Goal: Task Accomplishment & Management: Manage account settings

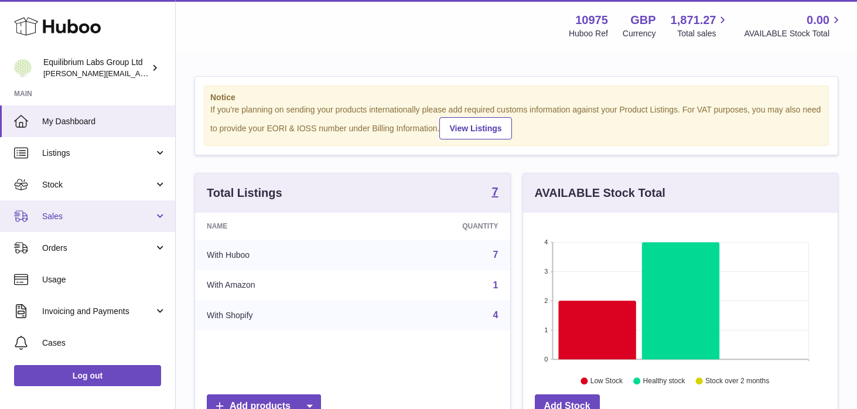
scroll to position [91, 0]
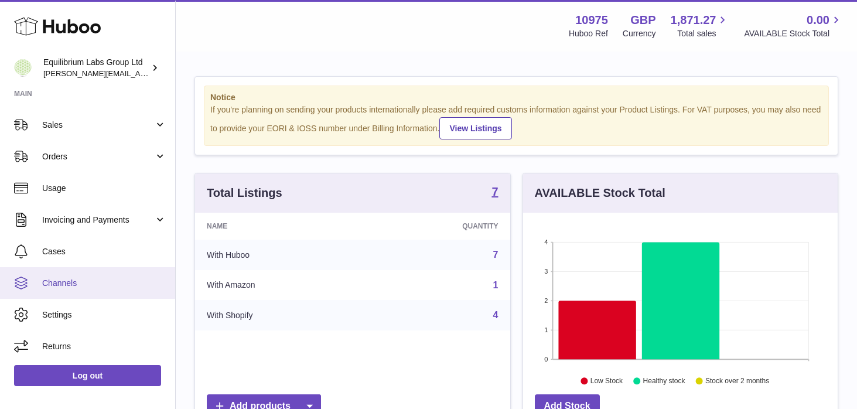
click at [101, 291] on link "Channels" at bounding box center [87, 283] width 175 height 32
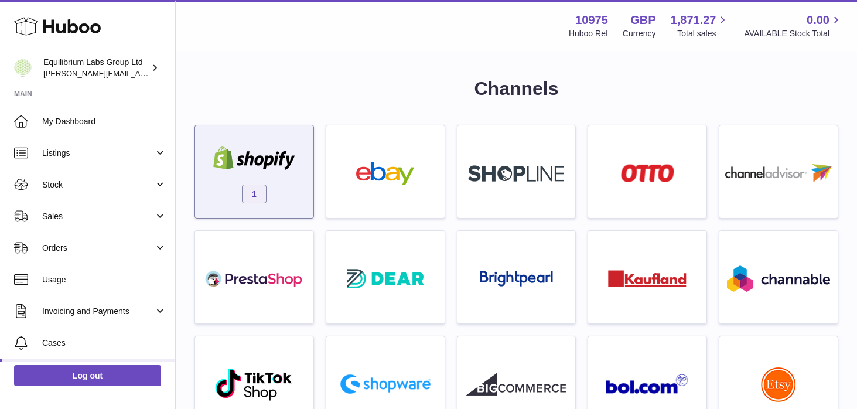
click at [251, 176] on div "1" at bounding box center [254, 174] width 107 height 75
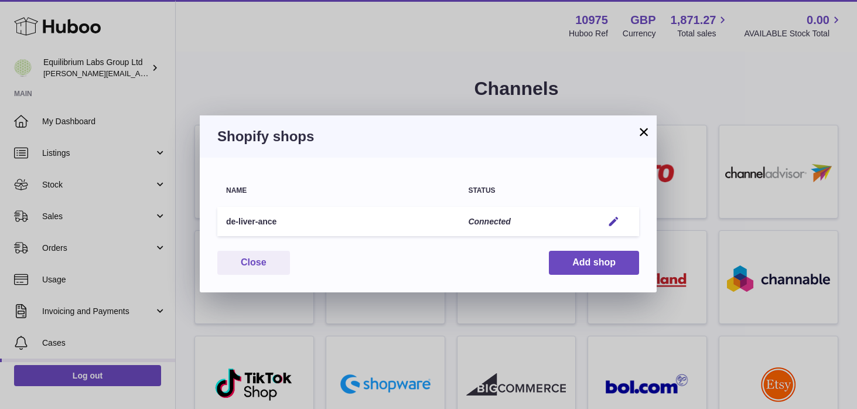
click at [639, 132] on button "×" at bounding box center [644, 132] width 14 height 14
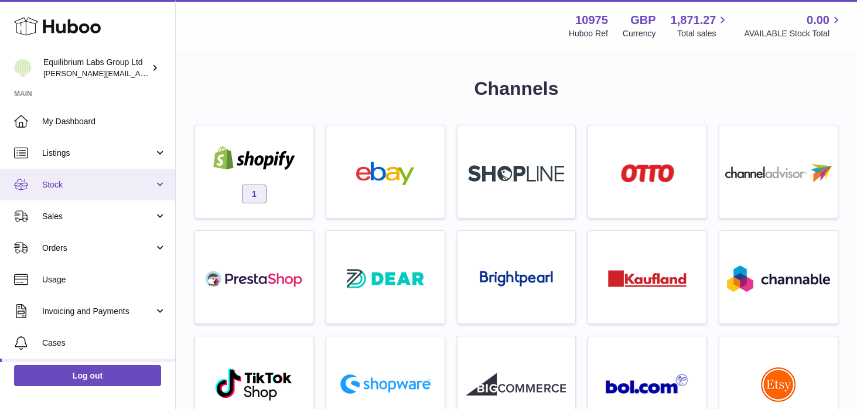
click at [134, 184] on span "Stock" at bounding box center [98, 184] width 112 height 11
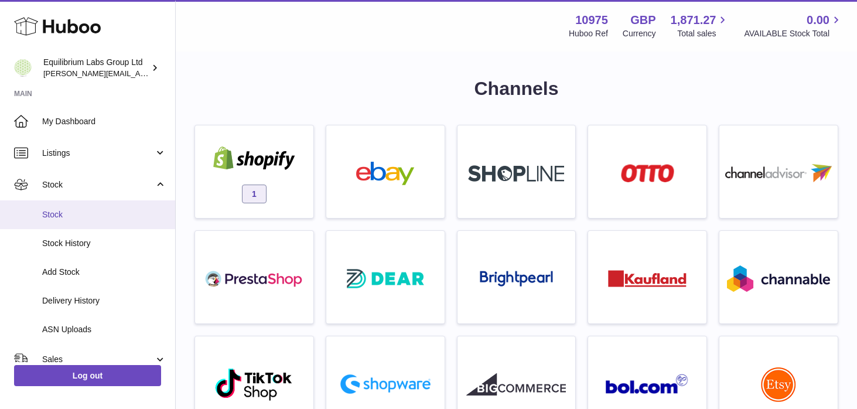
click at [131, 221] on link "Stock" at bounding box center [87, 214] width 175 height 29
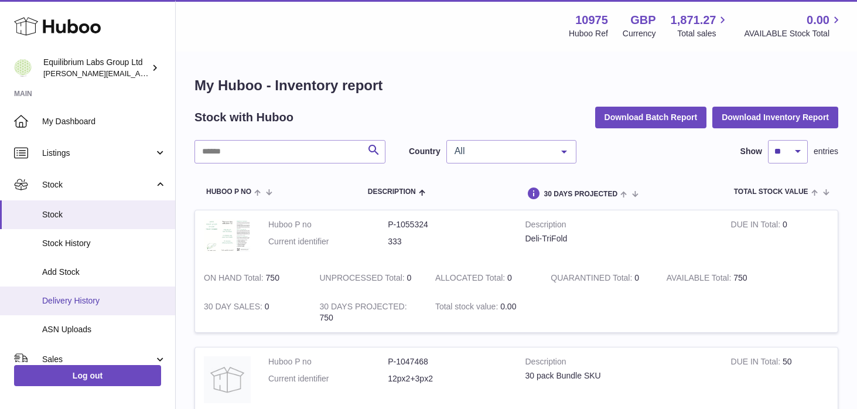
click at [112, 309] on link "Delivery History" at bounding box center [87, 301] width 175 height 29
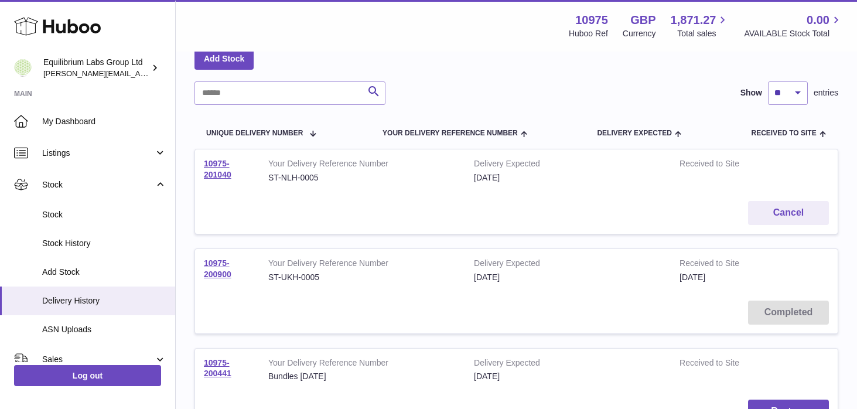
scroll to position [71, 0]
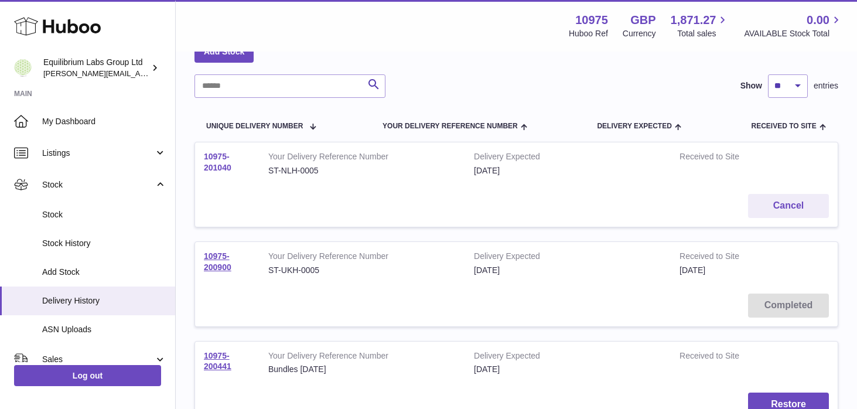
click at [221, 164] on link "10975-201040" at bounding box center [218, 162] width 28 height 21
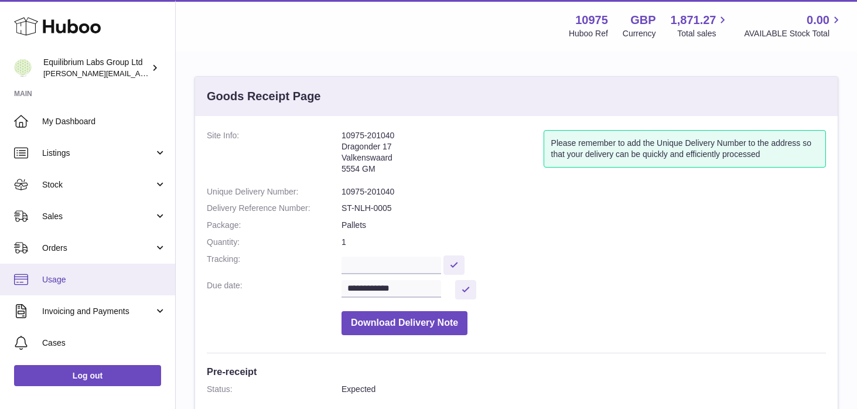
scroll to position [91, 0]
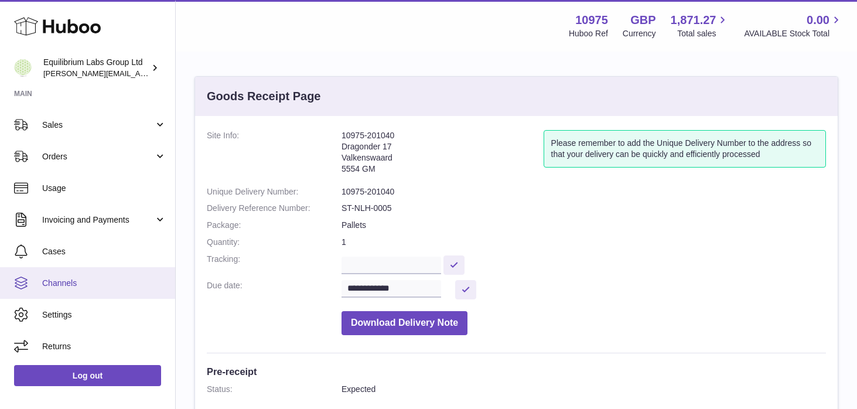
click at [115, 292] on link "Channels" at bounding box center [87, 283] width 175 height 32
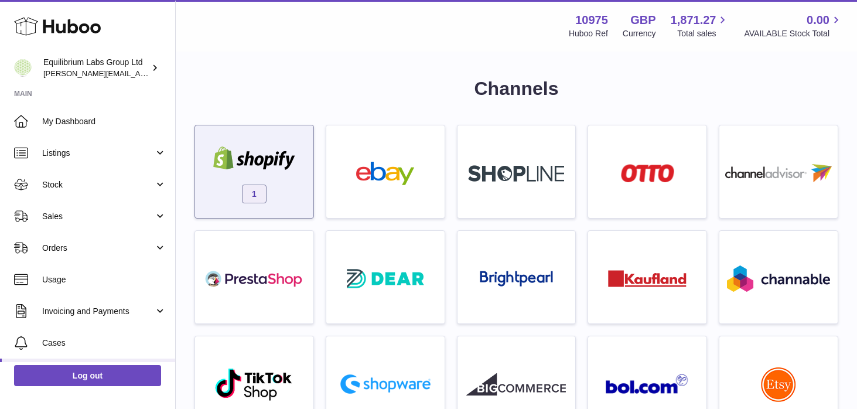
click at [213, 173] on div "1" at bounding box center [254, 174] width 107 height 75
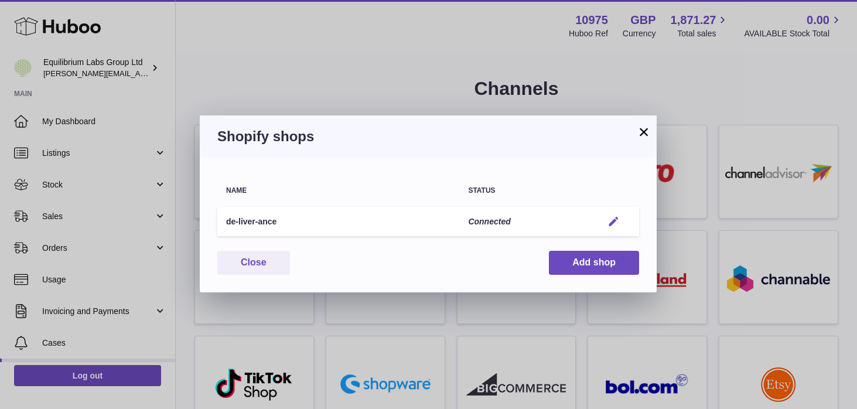
click at [614, 220] on em "button" at bounding box center [614, 222] width 12 height 12
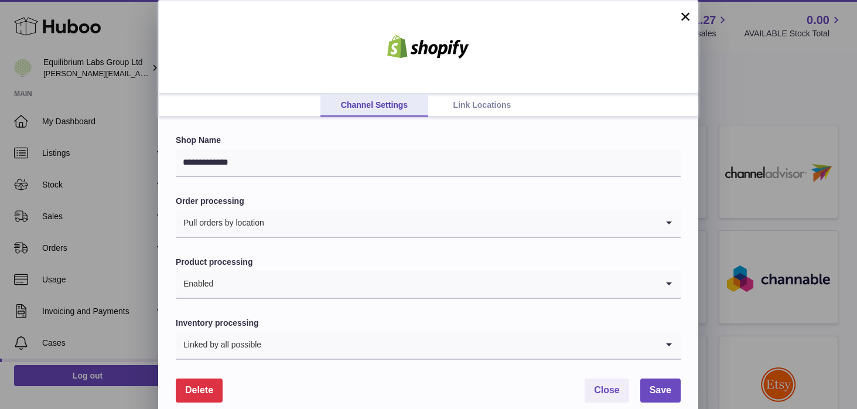
scroll to position [16, 0]
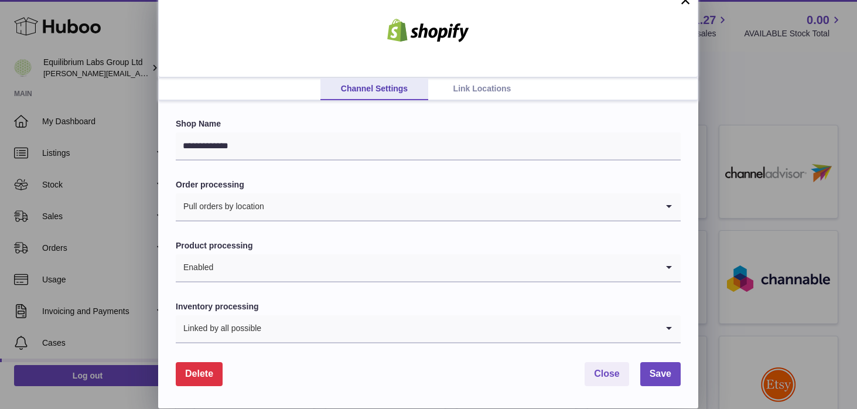
click at [487, 91] on link "Link Locations" at bounding box center [482, 89] width 108 height 22
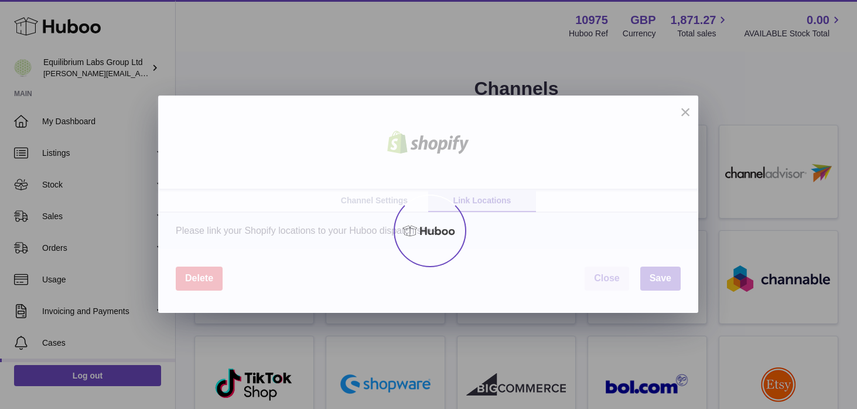
scroll to position [0, 0]
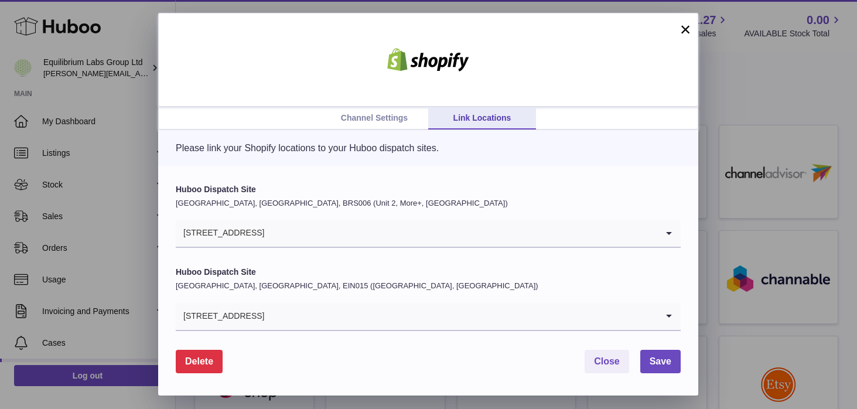
click at [380, 118] on link "Channel Settings" at bounding box center [375, 118] width 108 height 22
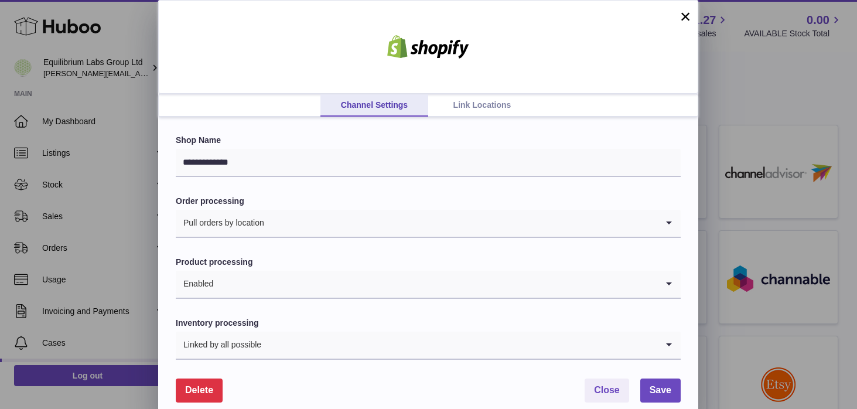
scroll to position [16, 0]
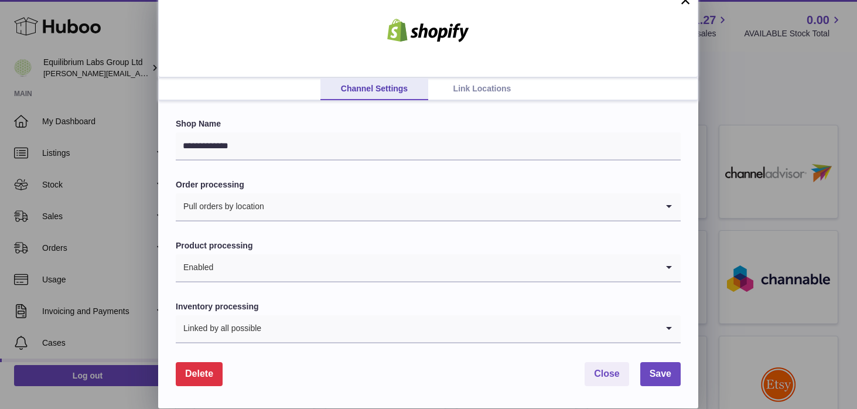
click at [688, 5] on button "×" at bounding box center [686, 0] width 14 height 14
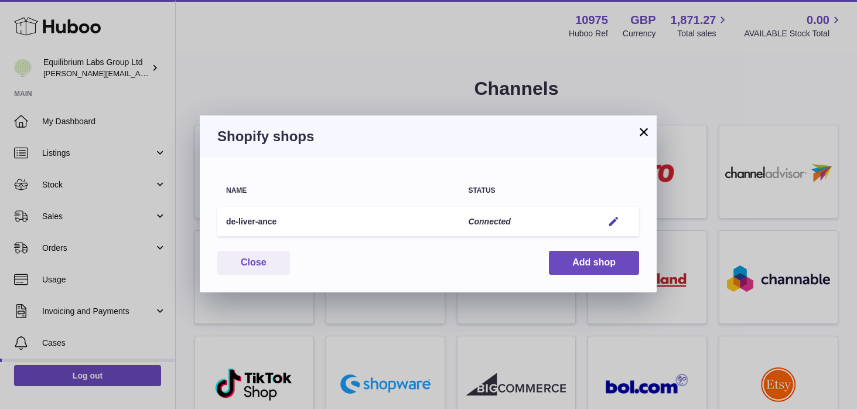
click at [645, 129] on button "×" at bounding box center [644, 132] width 14 height 14
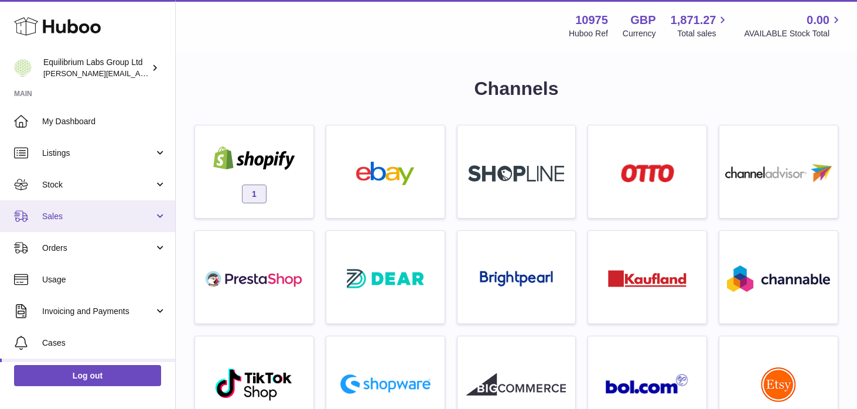
click at [149, 213] on span "Sales" at bounding box center [98, 216] width 112 height 11
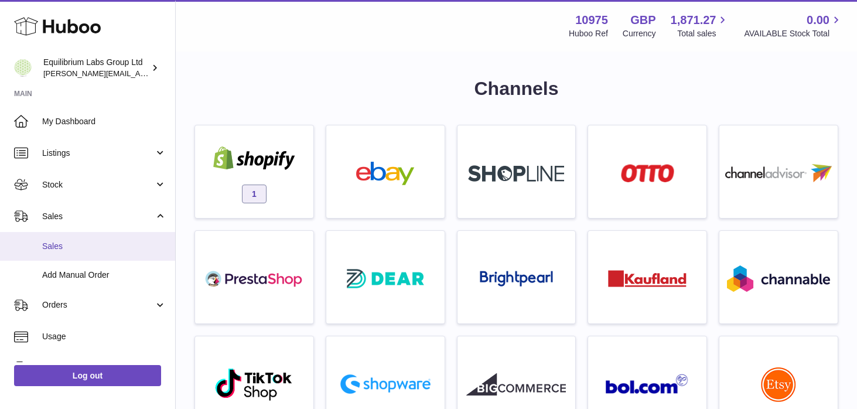
click at [116, 245] on span "Sales" at bounding box center [104, 246] width 124 height 11
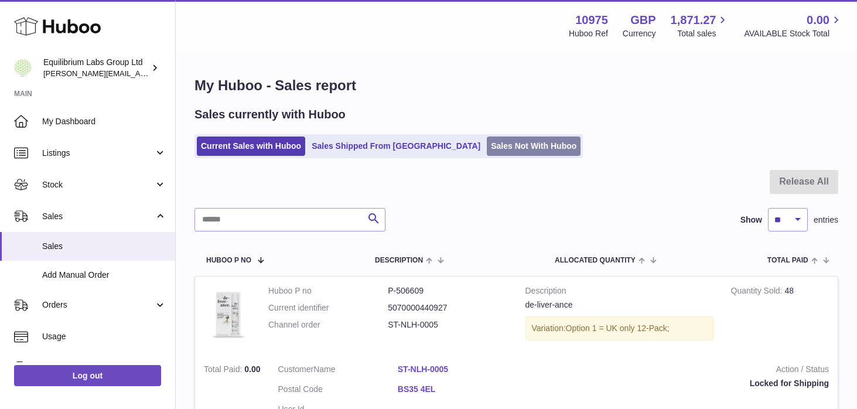
click at [487, 148] on link "Sales Not With Huboo" at bounding box center [534, 146] width 94 height 19
